Goal: Task Accomplishment & Management: Manage account settings

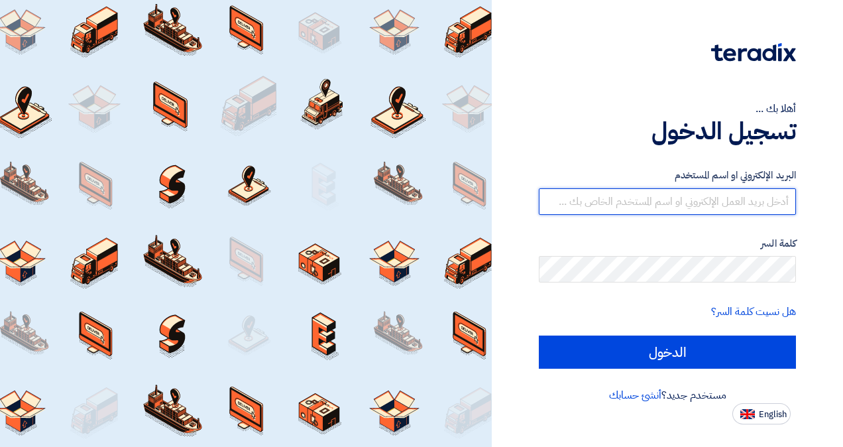
type input "[EMAIL_ADDRESS][DOMAIN_NAME]"
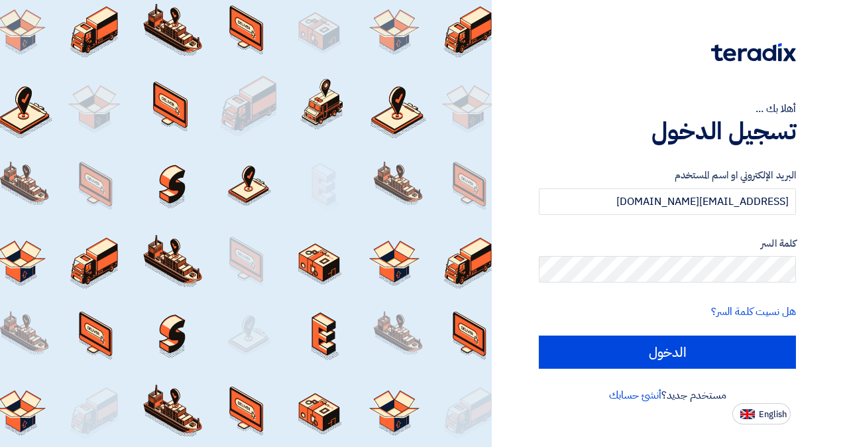
click at [835, 205] on div "أهلا بك ... تسجيل الدخول البريد الإلكتروني او اسم المستخدم [EMAIL_ADDRESS][DOMA…" at bounding box center [667, 223] width 351 height 447
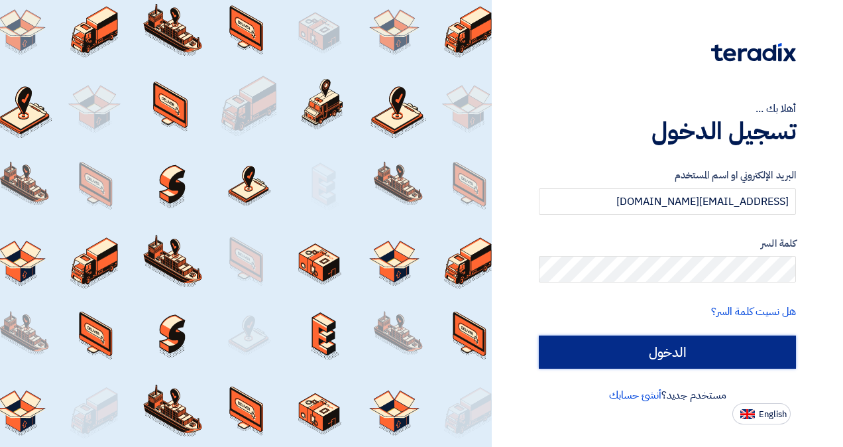
click at [694, 355] on input "الدخول" at bounding box center [667, 351] width 257 height 33
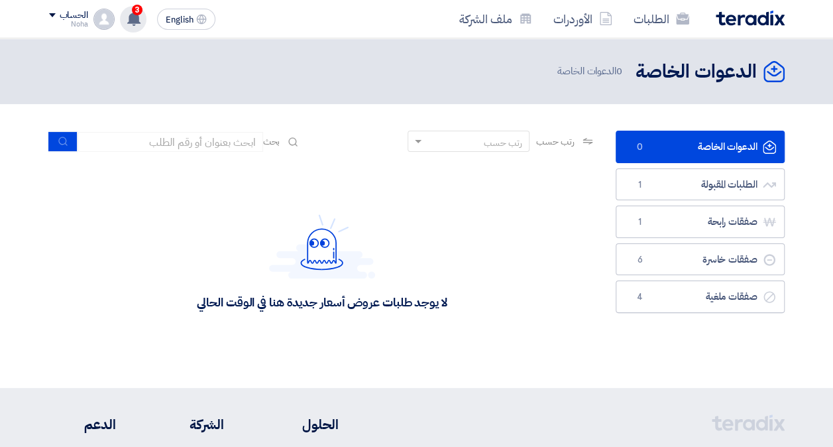
click at [129, 27] on div "3 تم مشاهدة العرض المقدم للطلب " IP Phone Yealink New PR #10007839" من قبل العم…" at bounding box center [133, 19] width 27 height 27
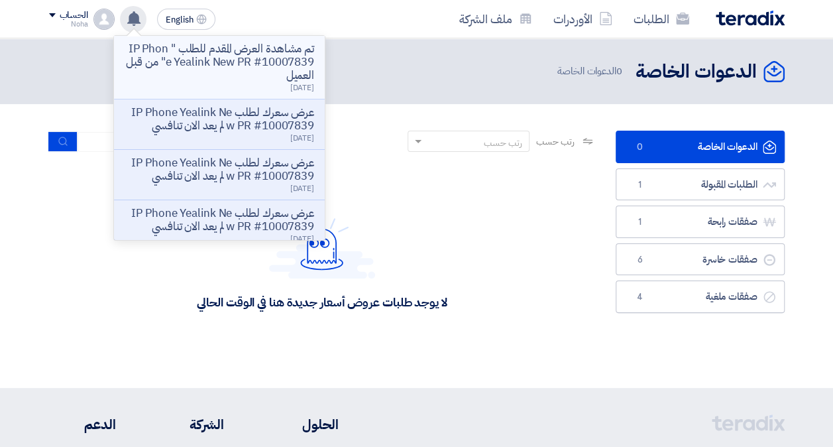
click at [221, 62] on p "تم مشاهدة العرض المقدم للطلب " IP Phone Yealink New PR #10007839" من قبل العميل" at bounding box center [220, 62] width 190 height 40
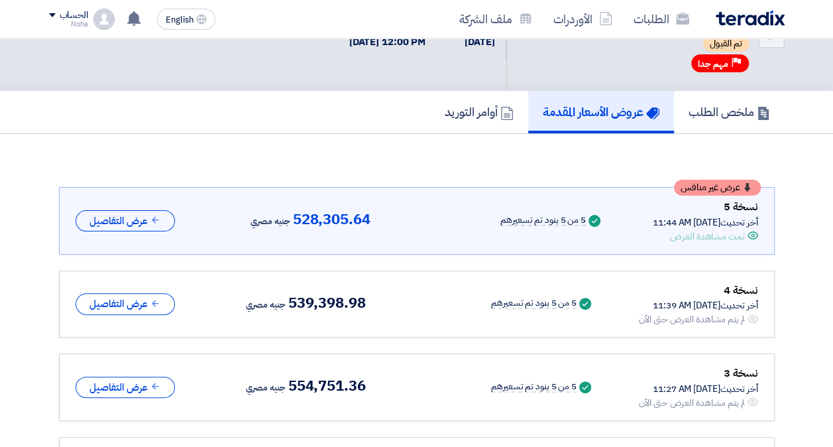
scroll to position [56, 0]
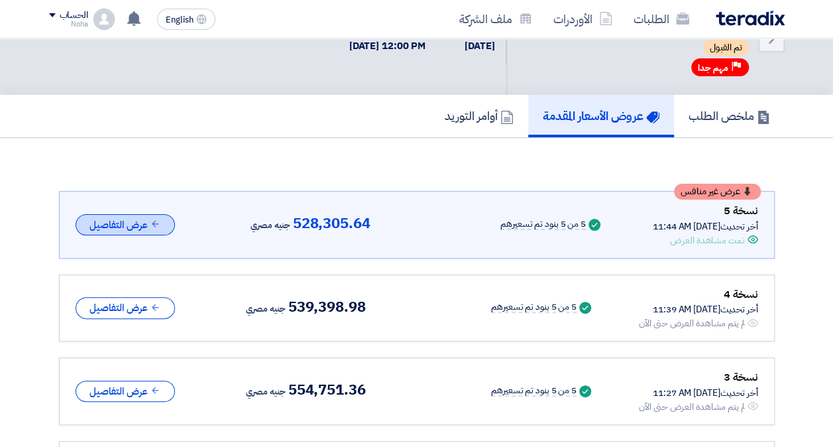
click at [88, 221] on button "عرض التفاصيل" at bounding box center [125, 225] width 99 height 22
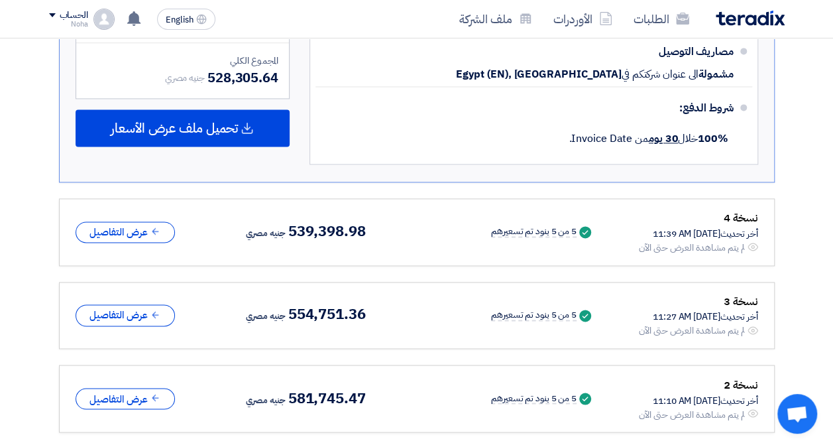
scroll to position [917, 0]
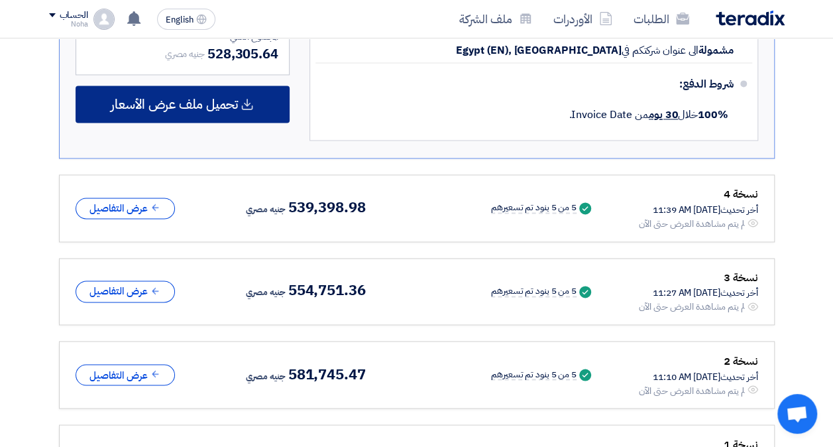
click at [180, 98] on span "تحميل ملف عرض الأسعار" at bounding box center [174, 104] width 127 height 12
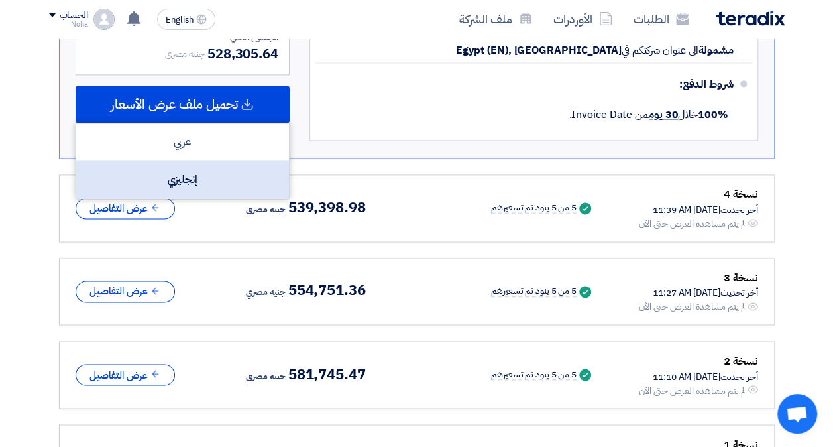
click at [199, 161] on div "إنجليزي" at bounding box center [182, 179] width 213 height 37
